Goal: Task Accomplishment & Management: Use online tool/utility

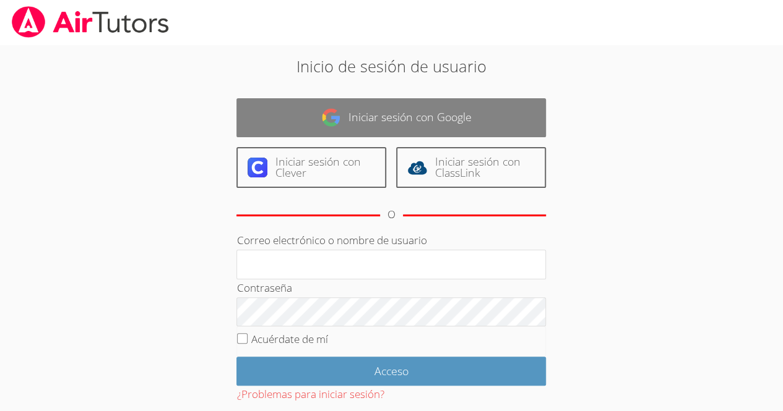
click at [298, 98] on link "Iniciar sesión con Google" at bounding box center [390, 117] width 309 height 39
click at [334, 126] on img at bounding box center [331, 118] width 20 height 20
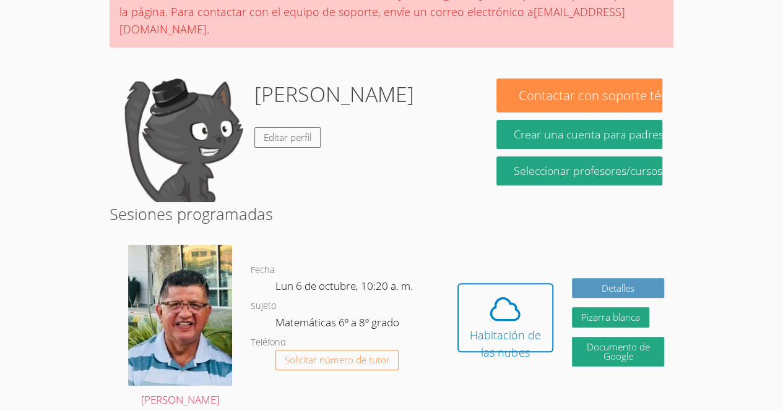
scroll to position [144, 0]
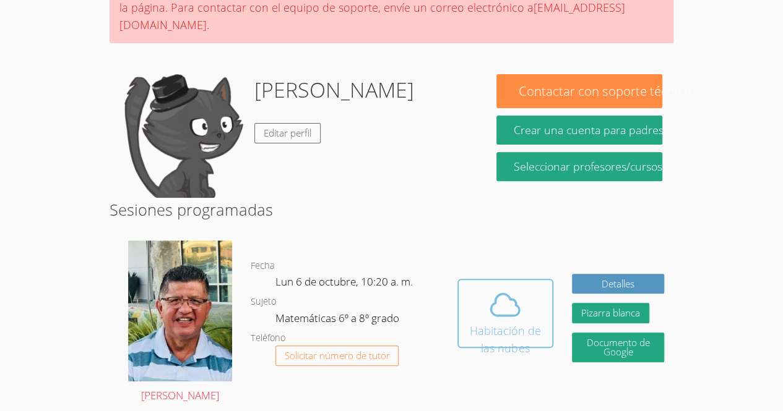
click at [517, 324] on font "Habitación de las nubes" at bounding box center [505, 340] width 71 height 32
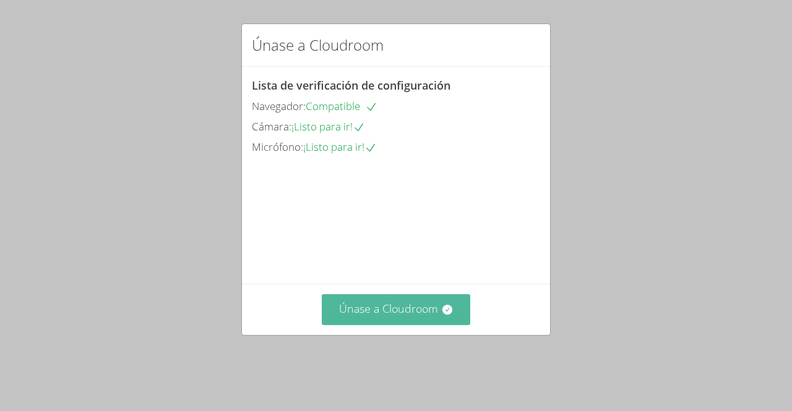
click at [390, 316] on font "Únase a Cloudroom" at bounding box center [388, 308] width 99 height 15
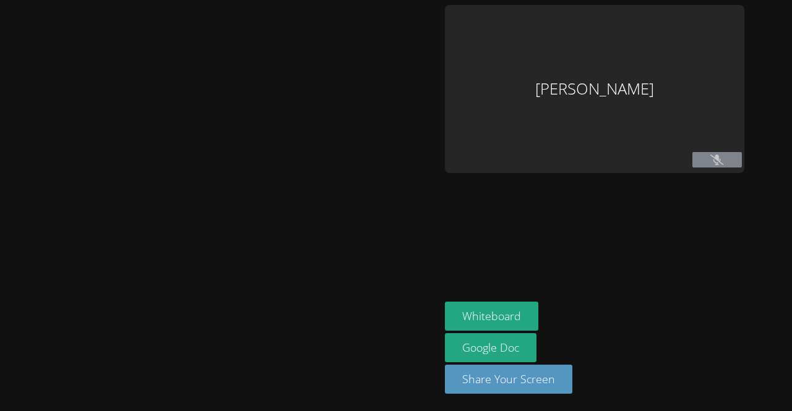
click at [389, 327] on div at bounding box center [220, 206] width 430 height 402
click at [376, 330] on div at bounding box center [220, 206] width 430 height 402
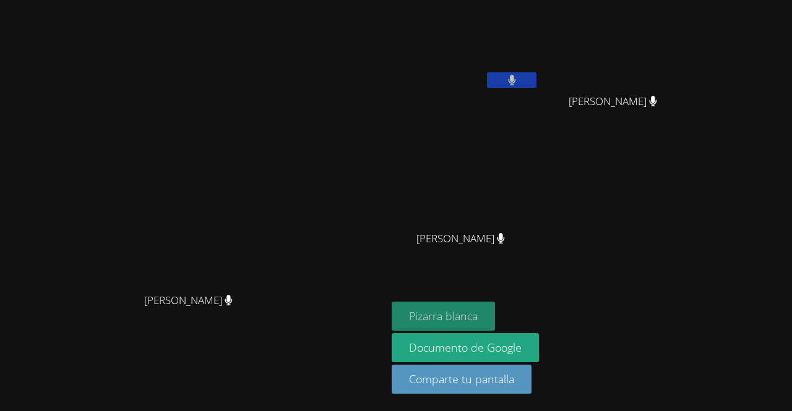
click at [478, 321] on font "Pizarra blanca" at bounding box center [443, 316] width 69 height 15
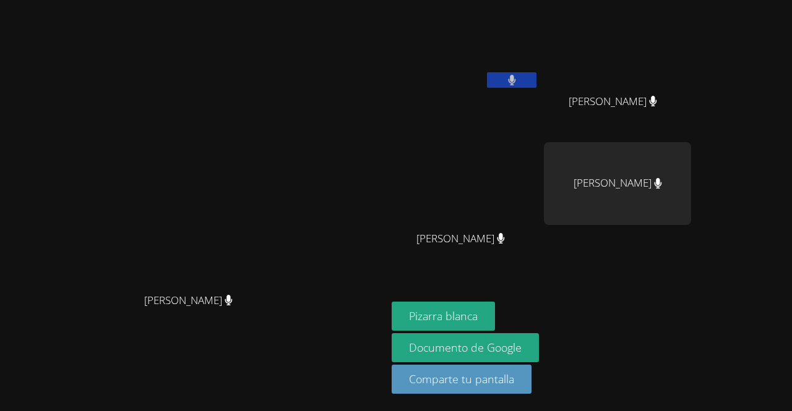
click at [515, 79] on icon at bounding box center [511, 80] width 7 height 11
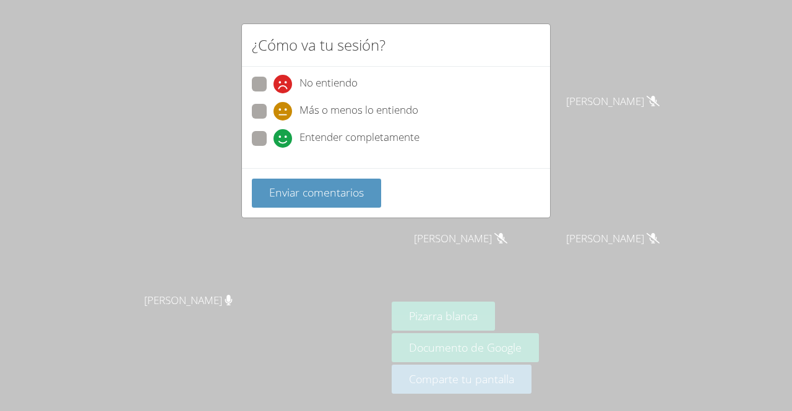
click at [272, 136] on label "Entender completamente" at bounding box center [336, 139] width 168 height 17
click at [274, 136] on input "Entender completamente" at bounding box center [279, 136] width 11 height 11
radio input "true"
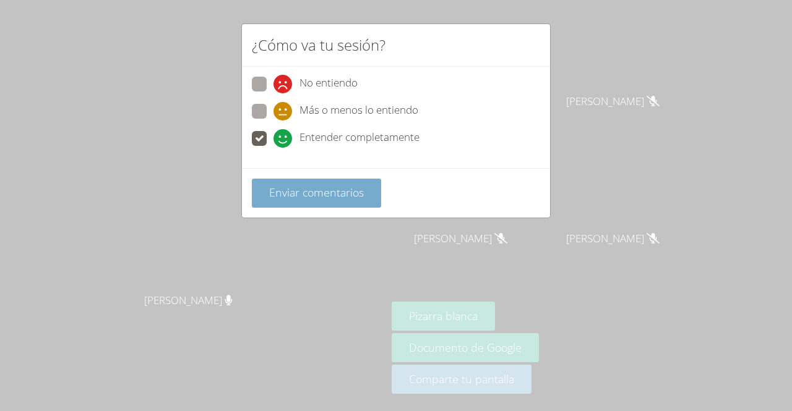
click at [298, 189] on font "Enviar comentarios" at bounding box center [316, 192] width 95 height 15
